Goal: Task Accomplishment & Management: Complete application form

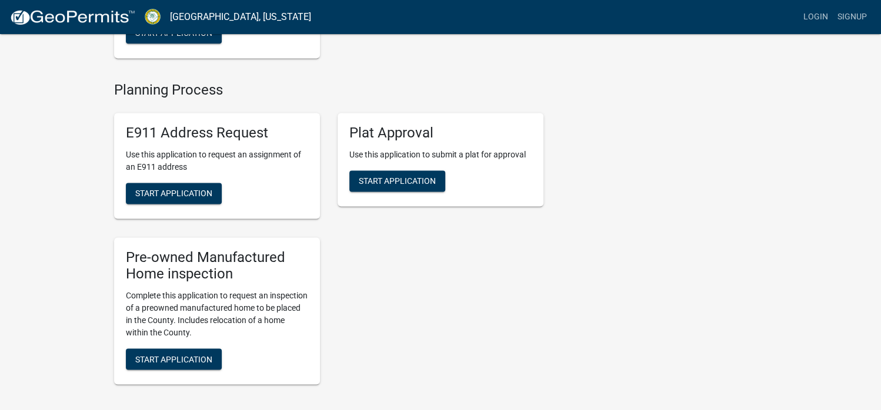
scroll to position [882, 0]
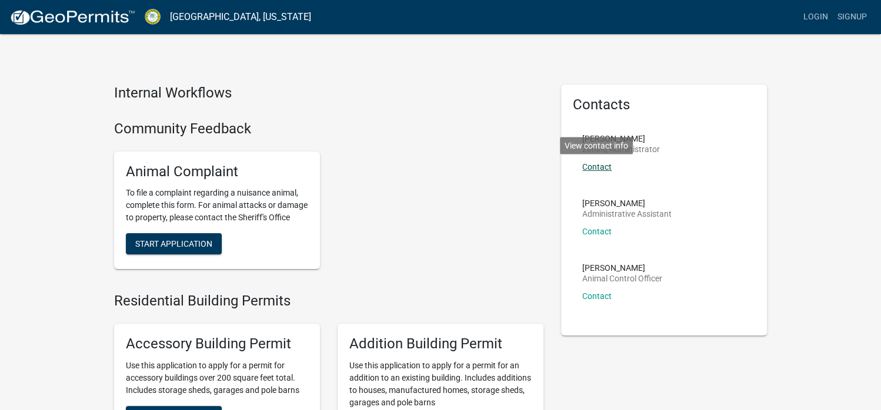
click at [603, 169] on link "Contact" at bounding box center [596, 166] width 29 height 9
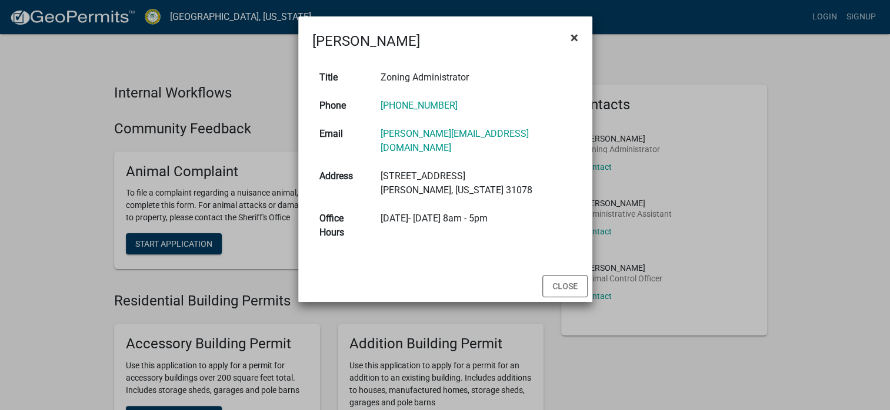
click at [573, 38] on span "×" at bounding box center [574, 37] width 8 height 16
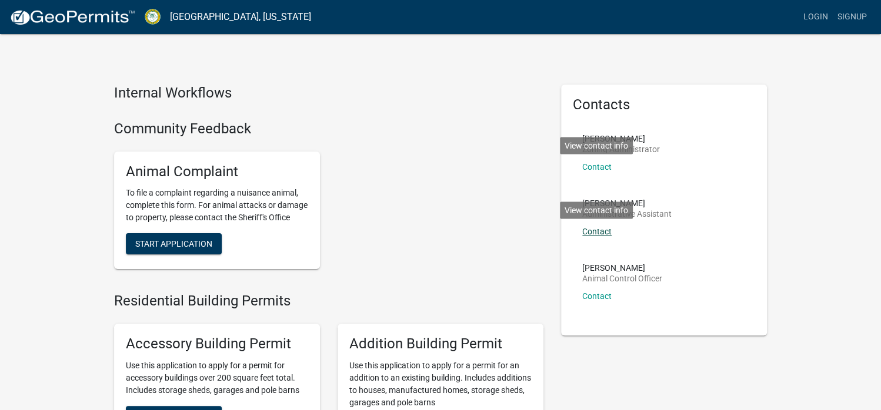
click at [605, 232] on link "Contact" at bounding box center [596, 231] width 29 height 9
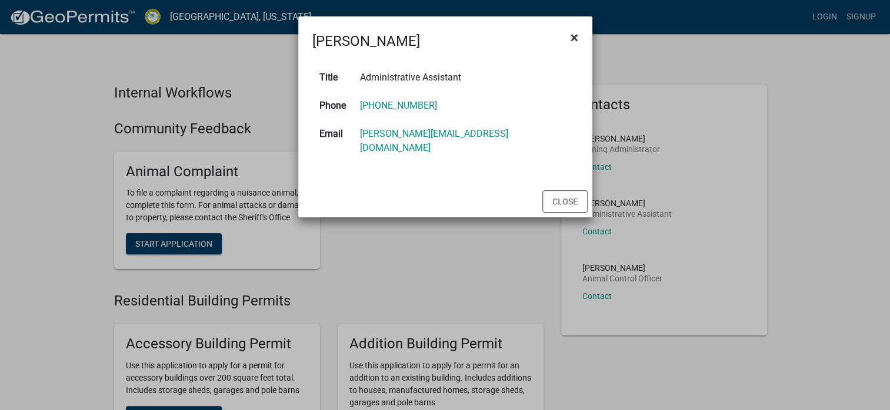
click at [574, 40] on span "×" at bounding box center [574, 37] width 8 height 16
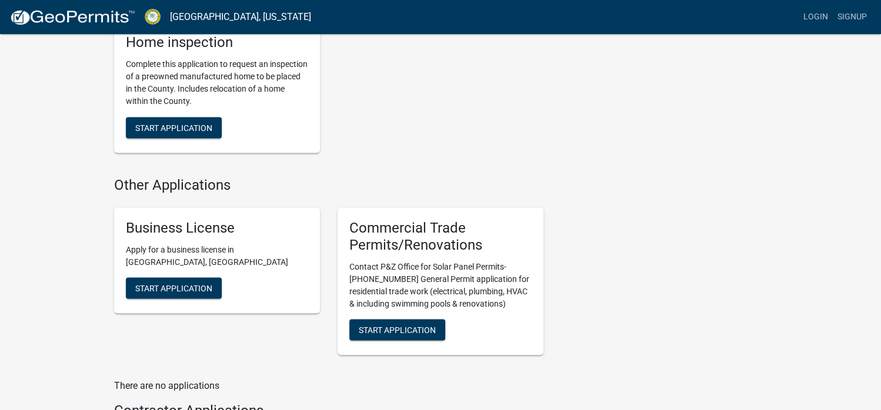
scroll to position [1208, 0]
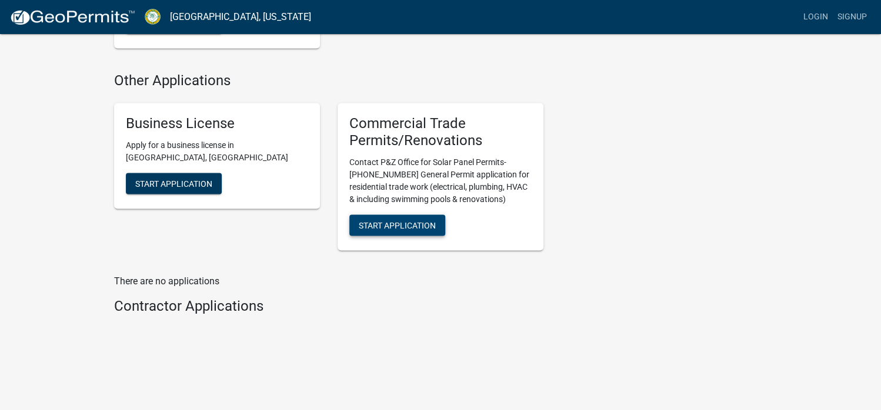
click at [403, 227] on span "Start Application" at bounding box center [397, 224] width 77 height 9
